Goal: Task Accomplishment & Management: Use online tool/utility

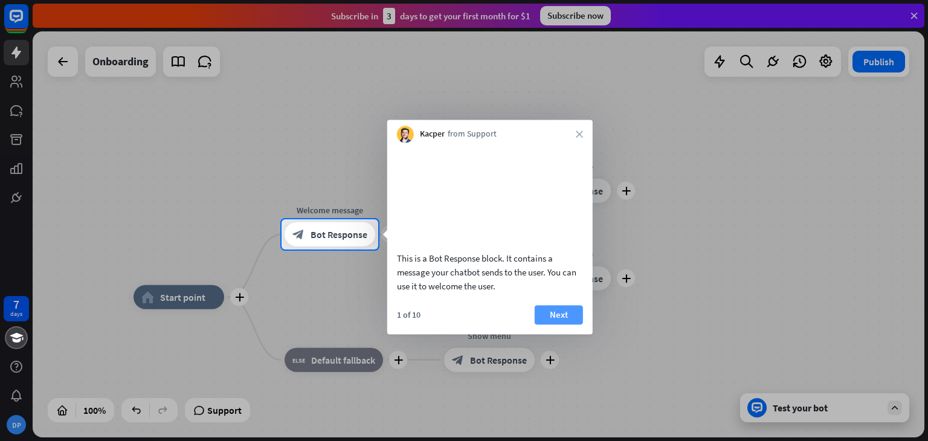
click at [580, 320] on button "Next" at bounding box center [559, 314] width 48 height 19
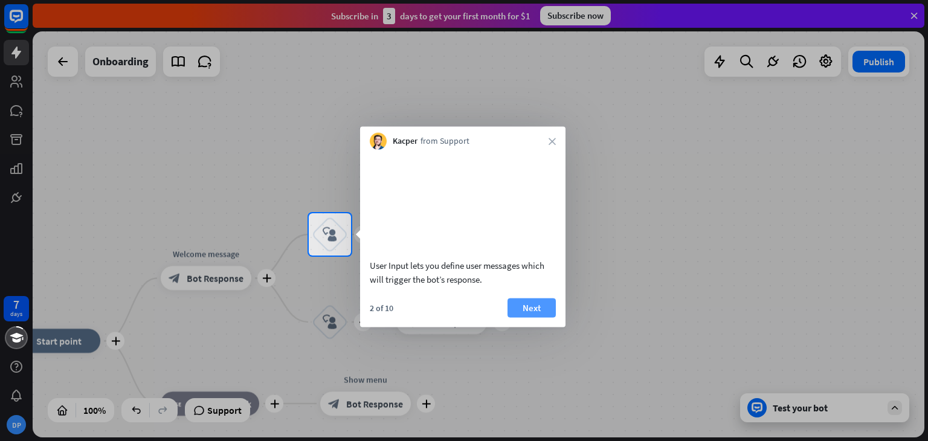
click at [539, 317] on button "Next" at bounding box center [532, 307] width 48 height 19
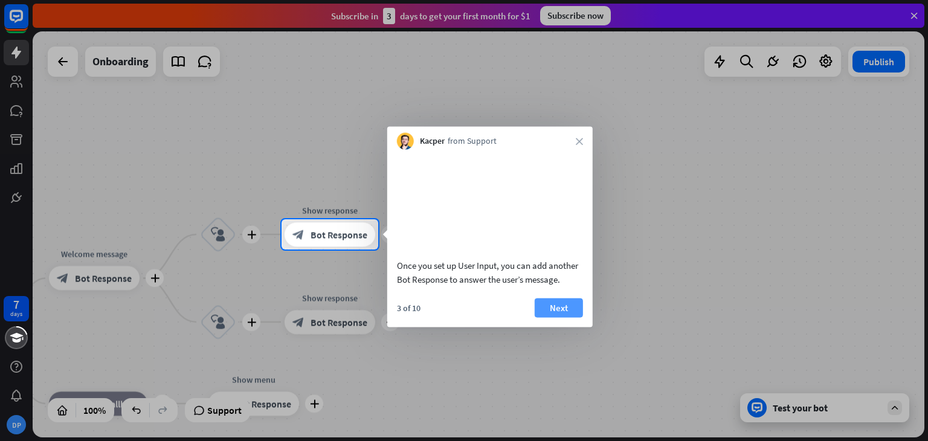
click at [555, 317] on button "Next" at bounding box center [559, 307] width 48 height 19
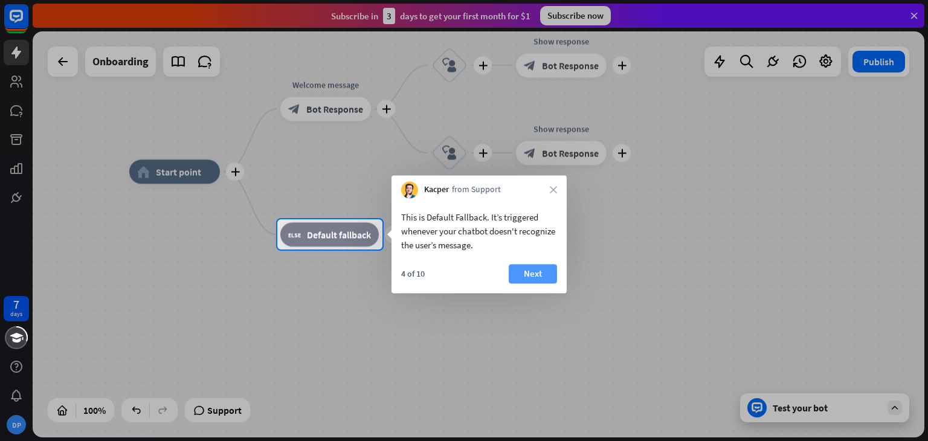
click at [519, 277] on button "Next" at bounding box center [533, 273] width 48 height 19
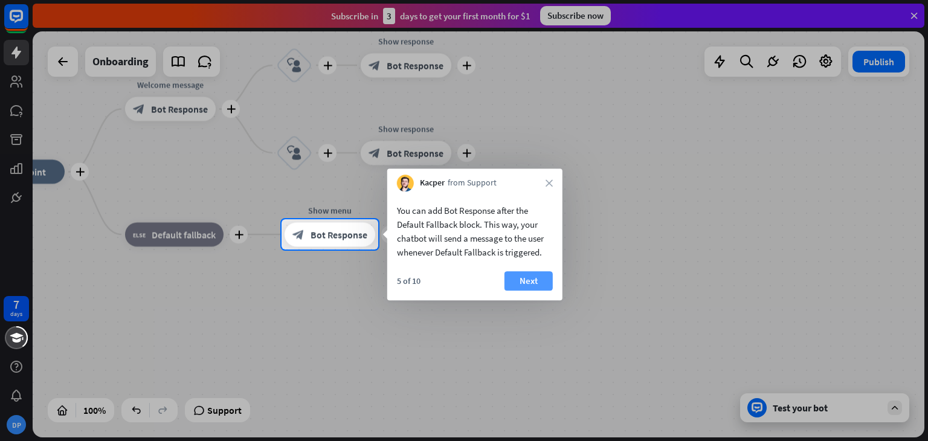
click at [535, 284] on button "Next" at bounding box center [529, 280] width 48 height 19
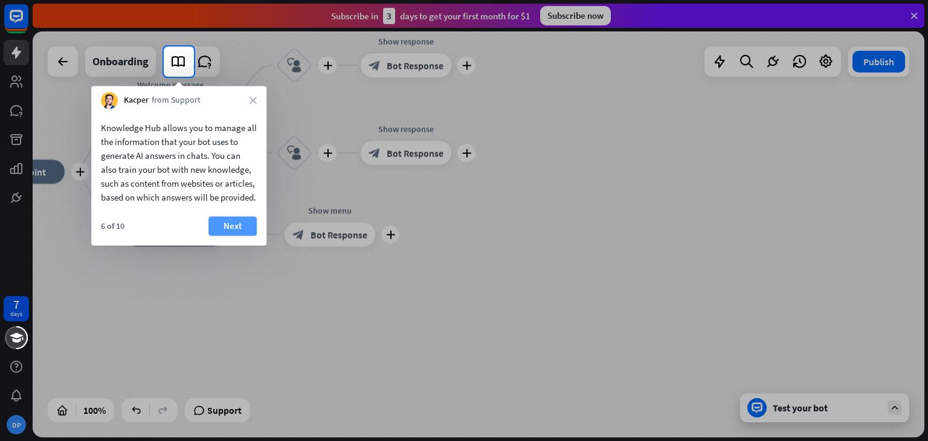
click at [238, 236] on button "Next" at bounding box center [233, 225] width 48 height 19
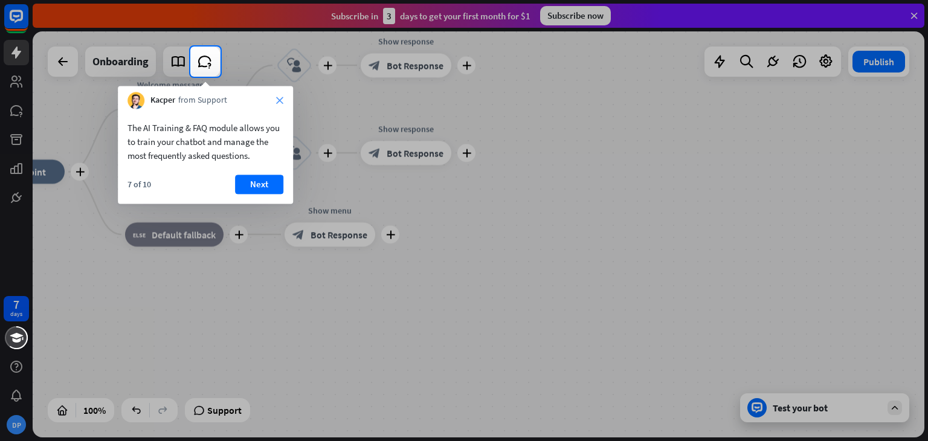
click at [277, 97] on icon "close" at bounding box center [279, 100] width 7 height 7
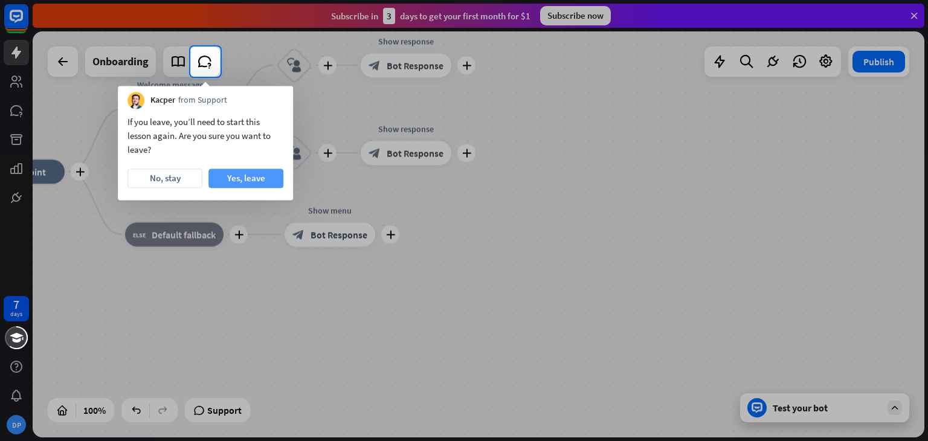
click at [239, 172] on button "Yes, leave" at bounding box center [246, 178] width 75 height 19
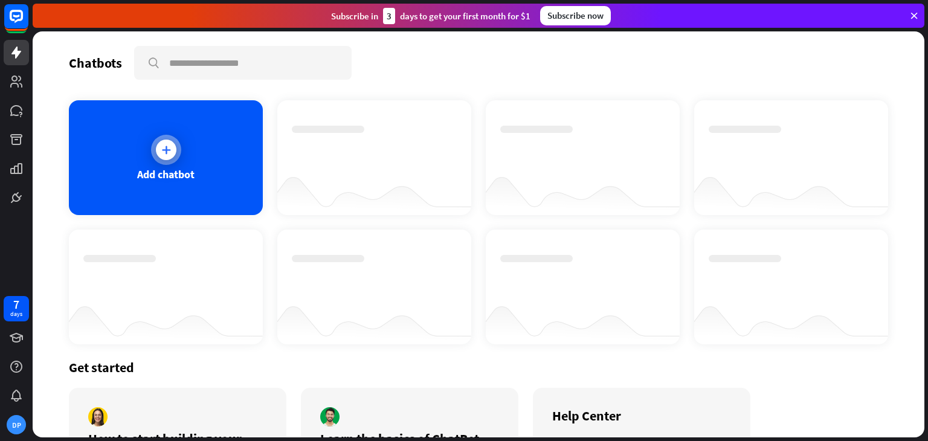
click at [187, 169] on div "Add chatbot" at bounding box center [165, 174] width 57 height 14
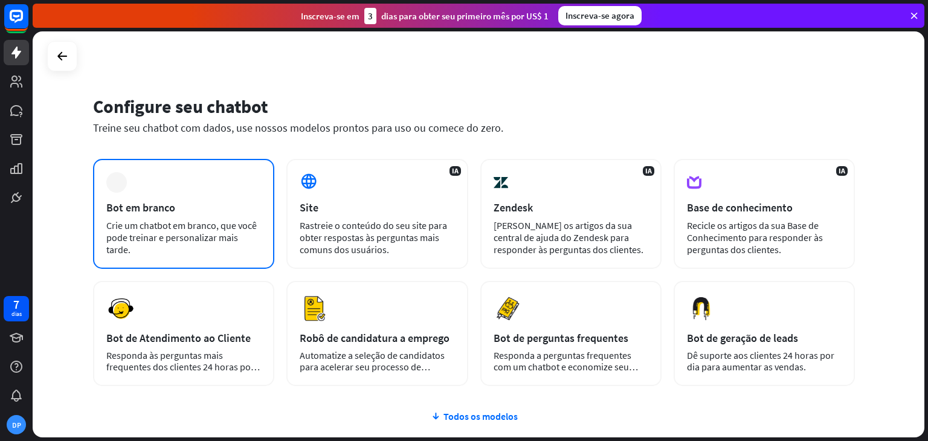
click at [143, 204] on font "Bot em branco" at bounding box center [140, 208] width 69 height 14
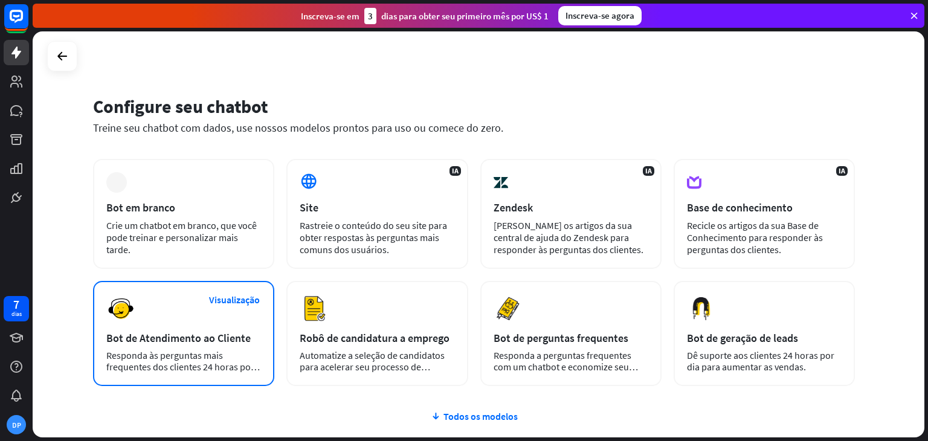
click at [208, 361] on font "Responda às perguntas mais frequentes dos clientes 24 horas por dia, 7 dias por…" at bounding box center [183, 366] width 154 height 35
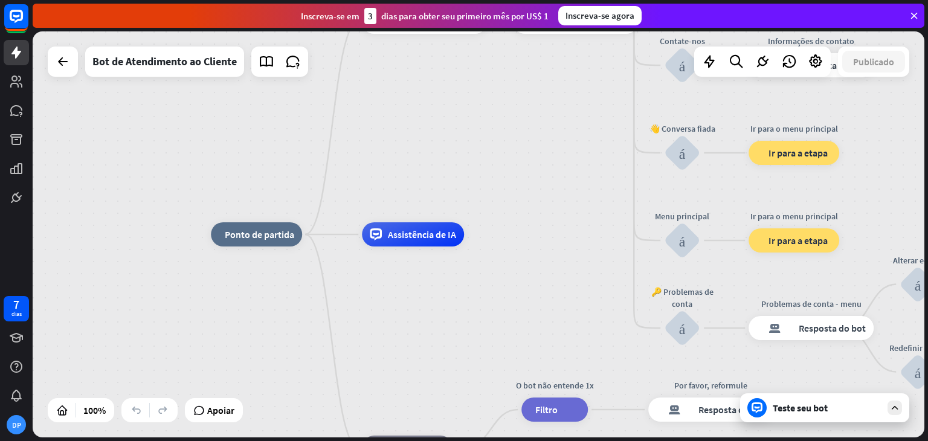
click at [196, 327] on div "casa_2 Ponto de partida Mensagem de boas-vindas resposta do bot de bloco Respos…" at bounding box center [479, 234] width 892 height 406
click at [15, 88] on icon at bounding box center [16, 81] width 15 height 15
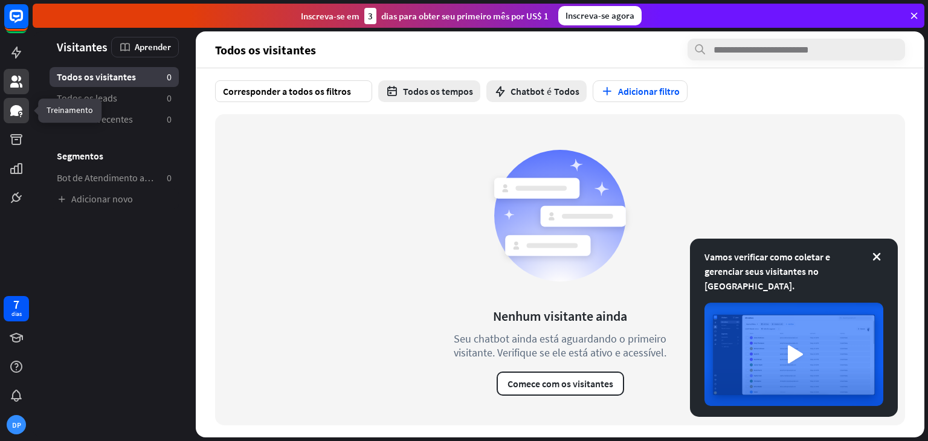
click at [8, 110] on link at bounding box center [16, 110] width 25 height 25
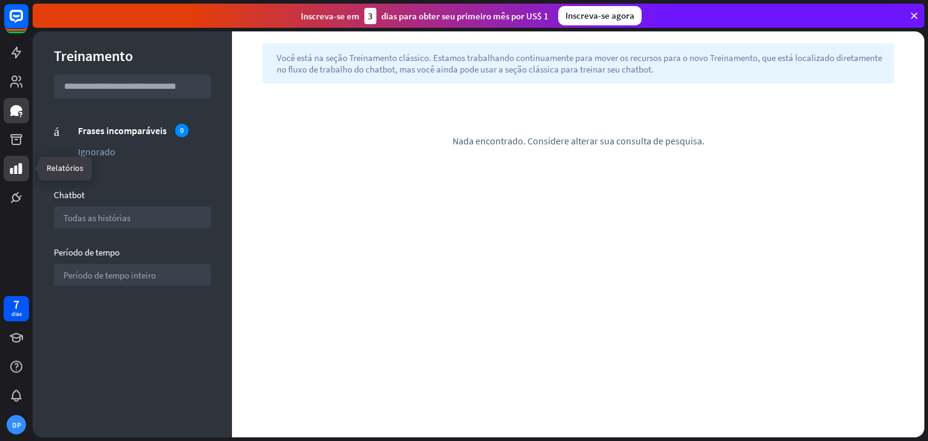
click at [11, 156] on link at bounding box center [16, 168] width 25 height 25
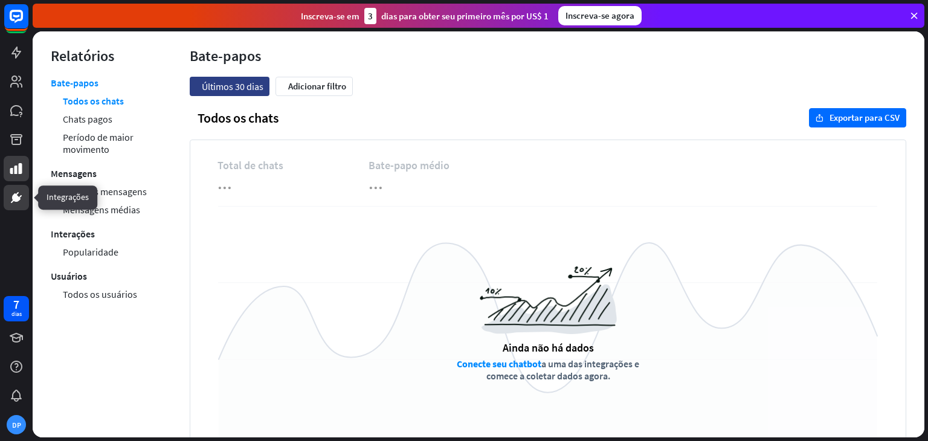
click at [14, 192] on icon at bounding box center [16, 197] width 15 height 15
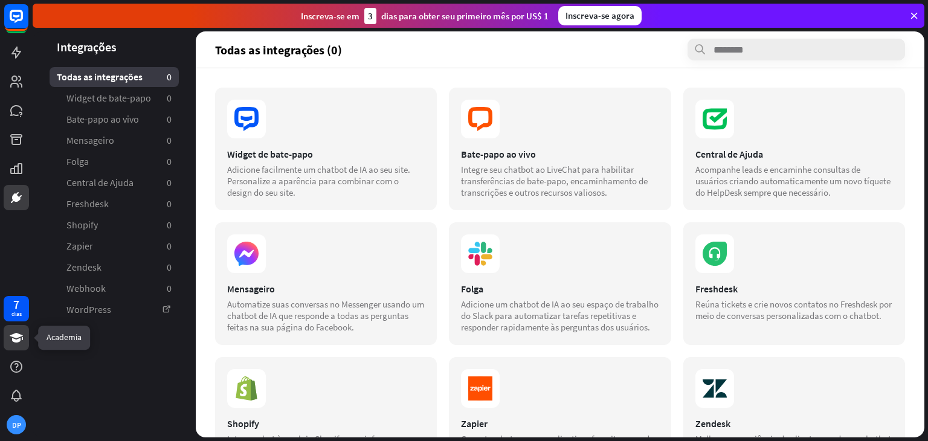
click at [24, 335] on link at bounding box center [16, 337] width 25 height 25
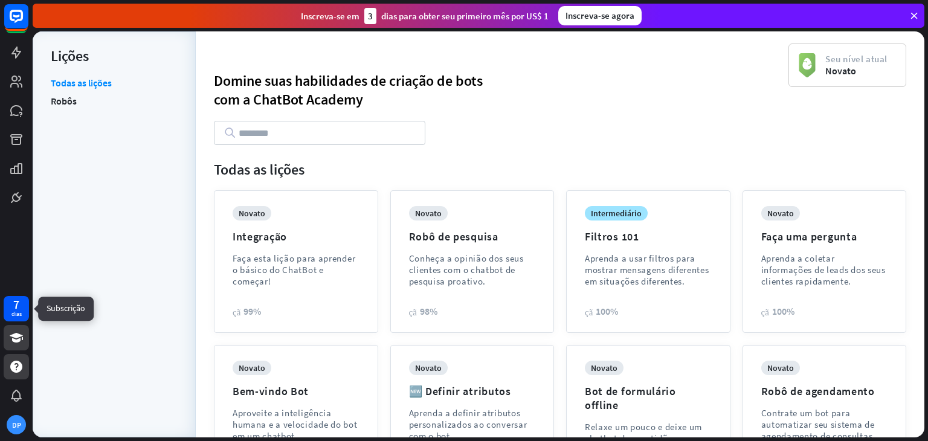
click at [16, 360] on icon at bounding box center [16, 367] width 15 height 15
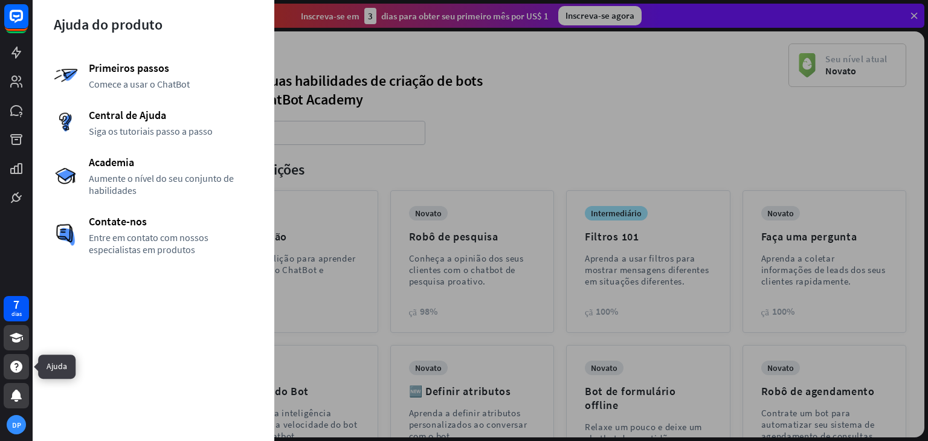
click at [12, 386] on div at bounding box center [16, 395] width 25 height 25
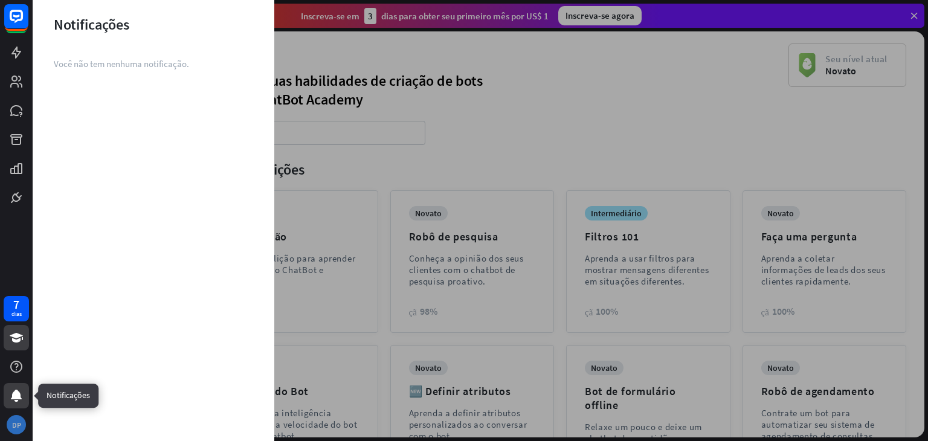
click at [15, 424] on font "DP" at bounding box center [16, 425] width 9 height 9
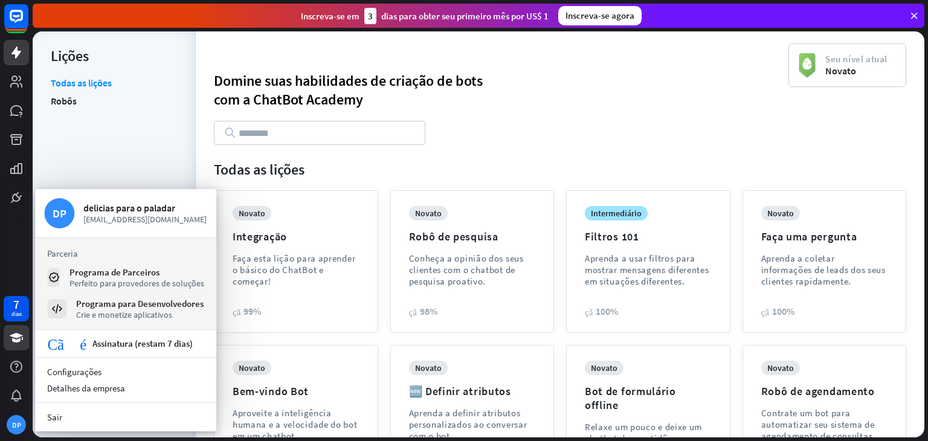
click at [21, 53] on icon at bounding box center [16, 52] width 15 height 15
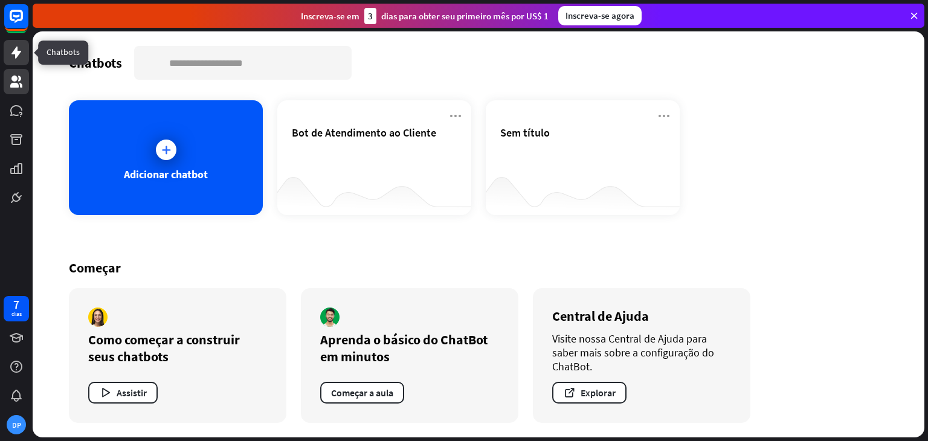
click at [7, 76] on link at bounding box center [16, 81] width 25 height 25
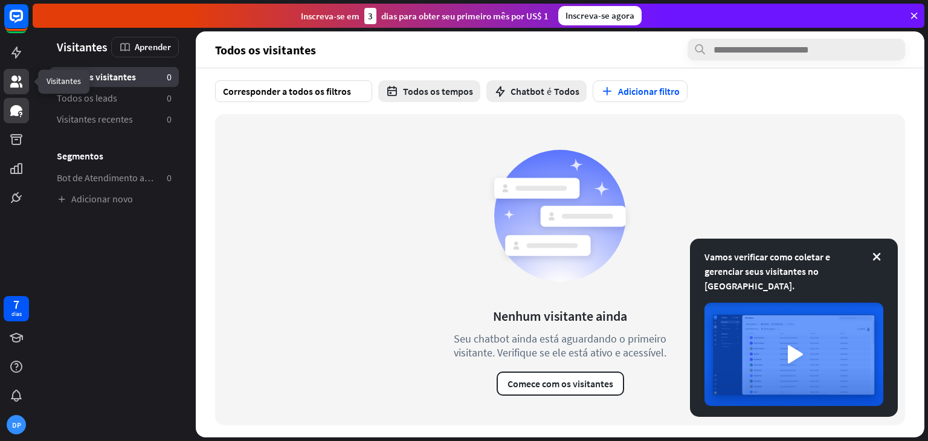
click at [19, 105] on icon at bounding box center [16, 110] width 15 height 15
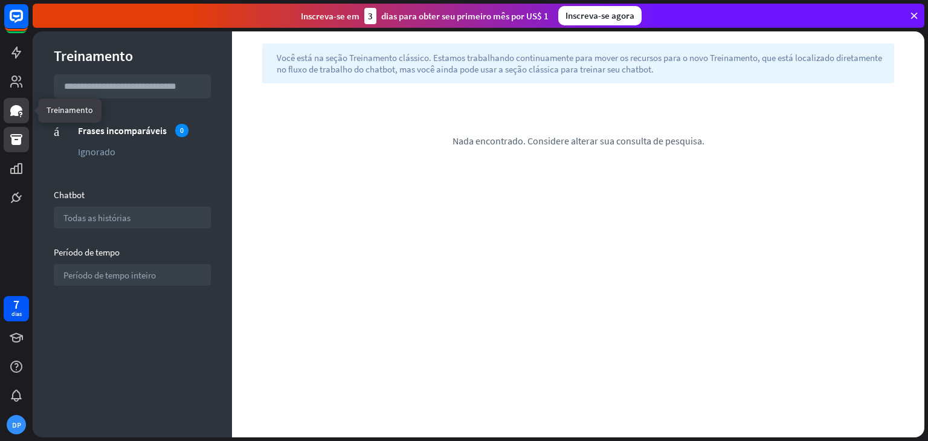
click at [6, 140] on link at bounding box center [16, 139] width 25 height 25
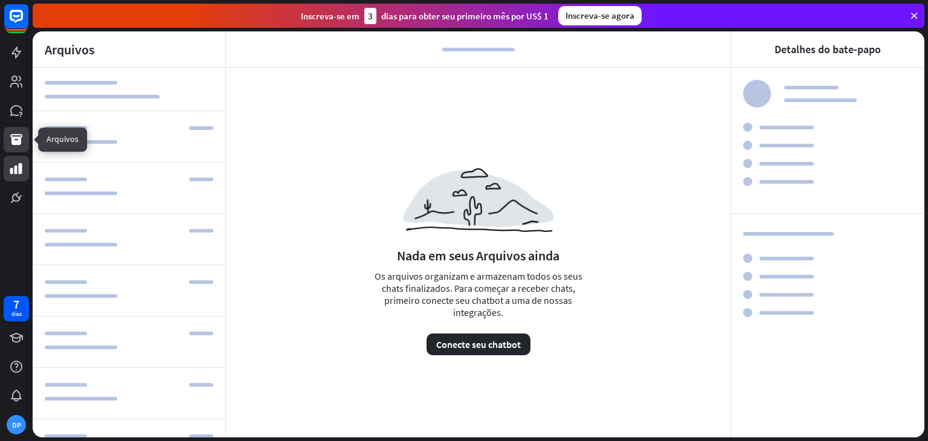
click at [17, 169] on icon at bounding box center [16, 168] width 12 height 11
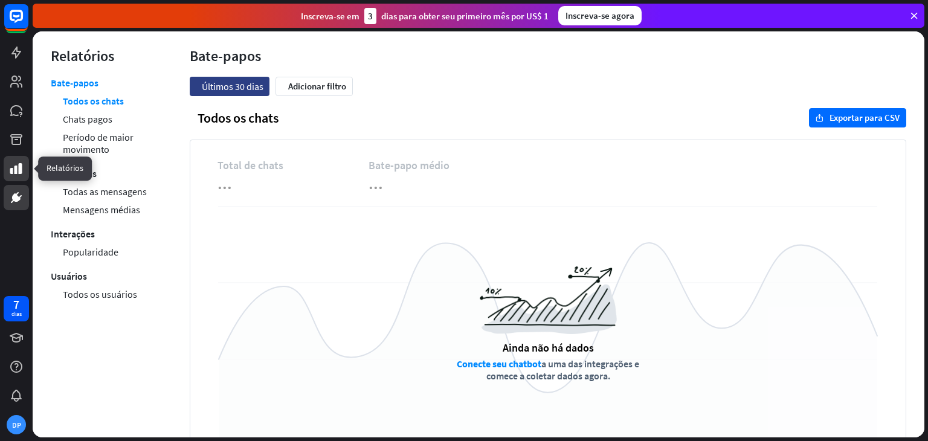
click at [15, 190] on icon at bounding box center [16, 197] width 15 height 15
